Goal: Task Accomplishment & Management: Manage account settings

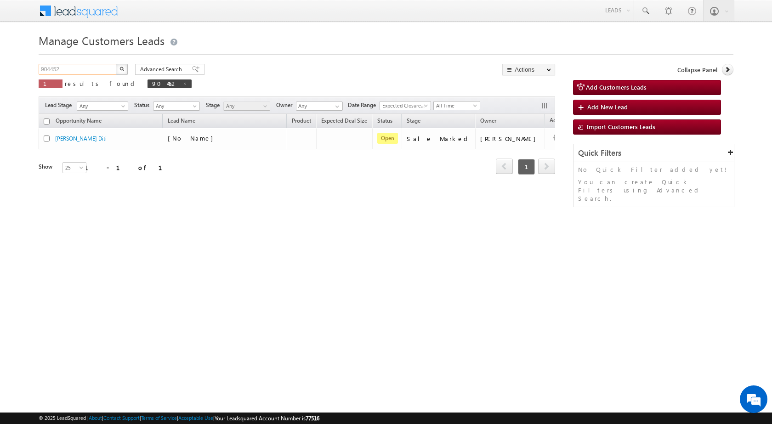
click at [98, 65] on input "904452" at bounding box center [78, 69] width 79 height 11
paste input "864930"
type input "864930"
click at [125, 67] on button "button" at bounding box center [122, 69] width 12 height 11
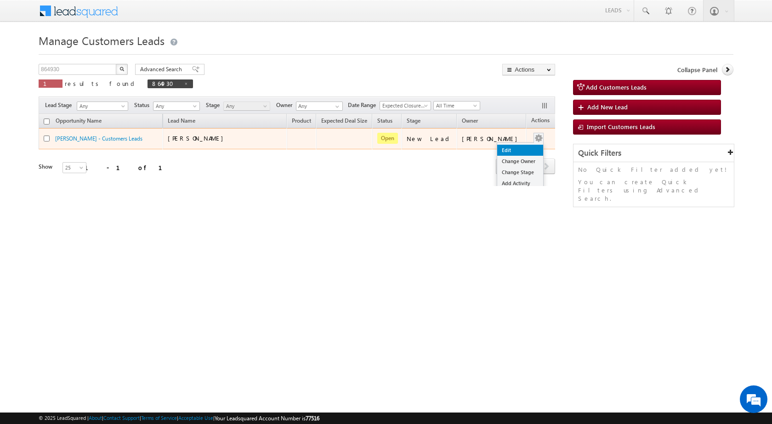
click at [506, 152] on link "Edit" at bounding box center [520, 150] width 46 height 11
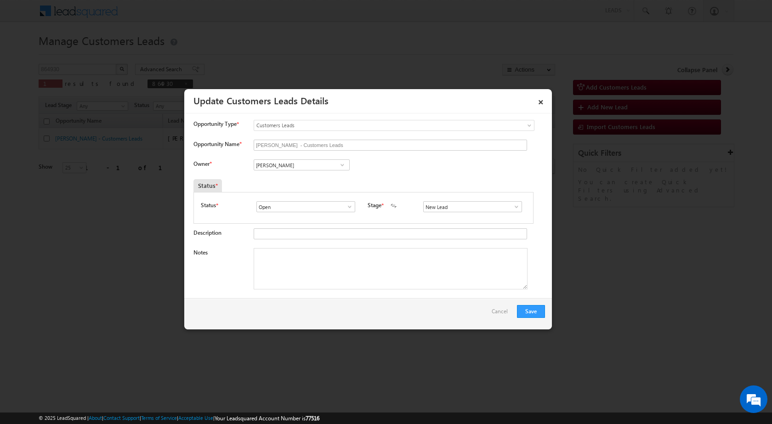
click at [513, 208] on span at bounding box center [516, 206] width 9 height 7
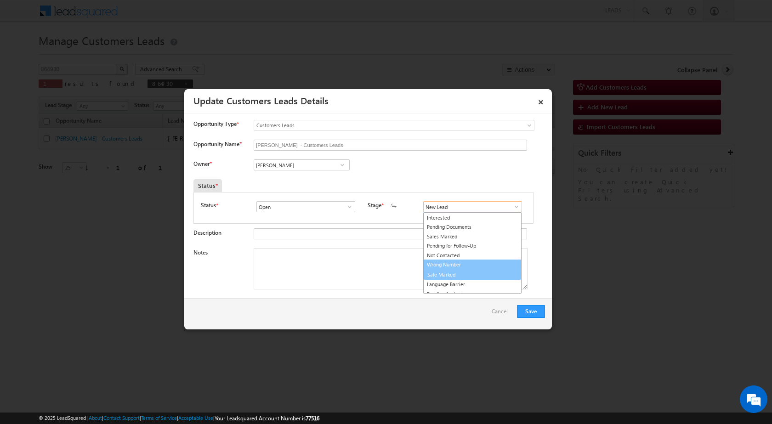
scroll to position [14, 0]
click at [440, 271] on link "Sale Marked" at bounding box center [472, 270] width 98 height 11
type input "Sale Marked"
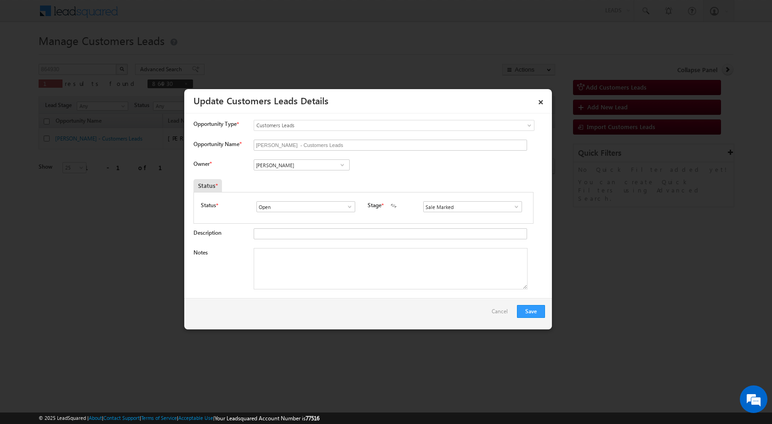
click at [339, 294] on div "Notes" at bounding box center [368, 271] width 351 height 46
click at [333, 276] on textarea "Notes" at bounding box center [391, 268] width 274 height 41
paste textarea "864930 - VB_Interested - [PERSON_NAME] - 9758687851 - [GEOGRAPHIC_DATA] 244001 …"
type textarea "864930 - VB_Interested - [PERSON_NAME] - 9758687851 - [GEOGRAPHIC_DATA] 244001 …"
click at [374, 322] on div "Save Cancel" at bounding box center [367, 313] width 367 height 31
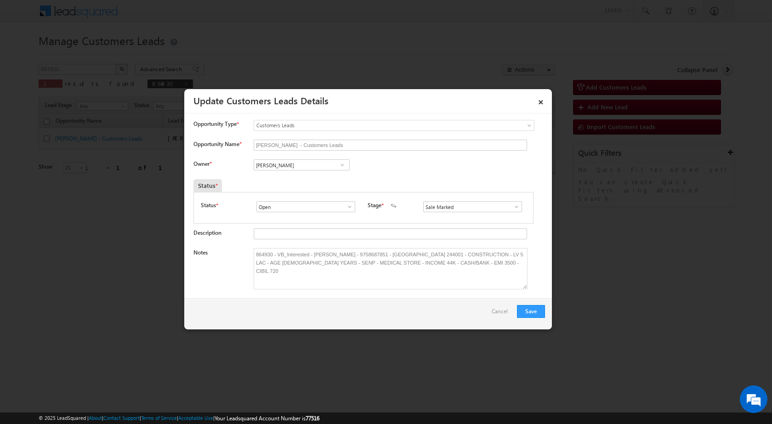
click at [290, 168] on input "[PERSON_NAME]" at bounding box center [302, 164] width 96 height 11
paste input "[PERSON_NAME][EMAIL_ADDRESS][DOMAIN_NAME]"
click at [313, 180] on span "[PERSON_NAME][EMAIL_ADDRESS][DOMAIN_NAME]" at bounding box center [298, 183] width 83 height 7
type input "[PERSON_NAME]"
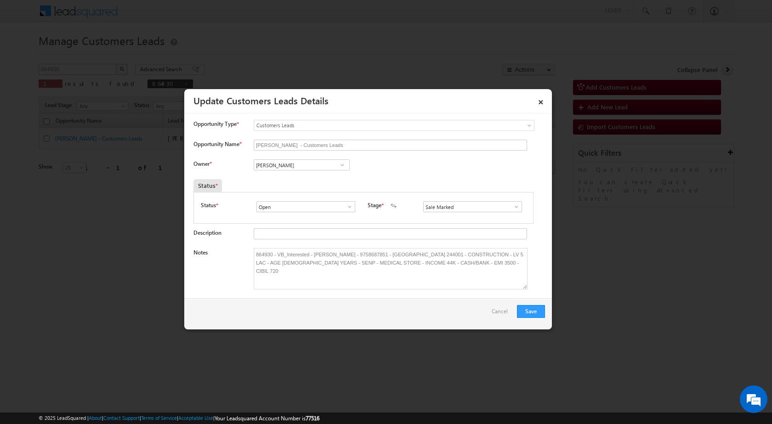
click at [409, 165] on div "Owner * Vikas Halwai Vikas Halwai Vikas Halwai [PERSON_NAME] [PERSON_NAME] b41b…" at bounding box center [368, 166] width 351 height 15
click at [536, 307] on button "Save" at bounding box center [531, 311] width 28 height 13
